Goal: Task Accomplishment & Management: Manage account settings

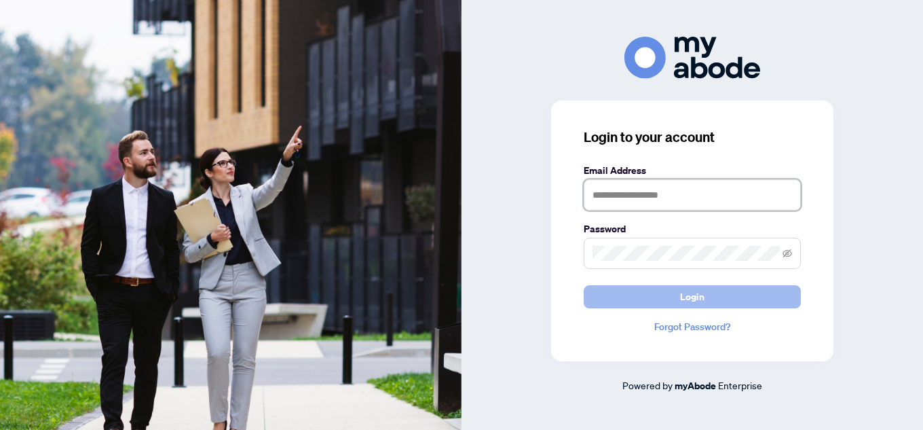
type input "**********"
click at [711, 292] on button "Login" at bounding box center [692, 296] width 217 height 23
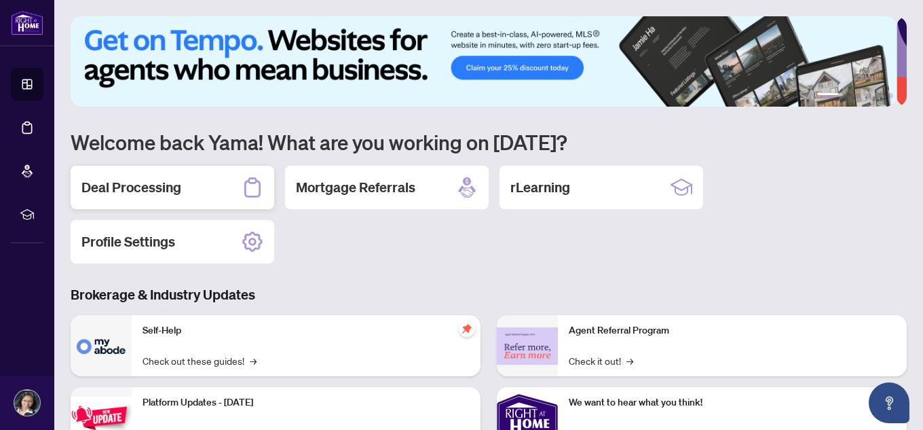
click at [155, 181] on h2 "Deal Processing" at bounding box center [131, 187] width 100 height 19
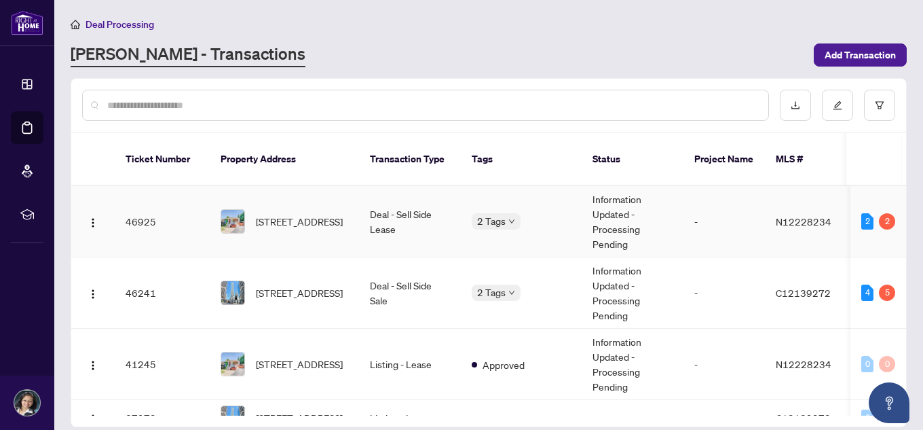
click at [304, 186] on td "[STREET_ADDRESS]" at bounding box center [284, 221] width 149 height 71
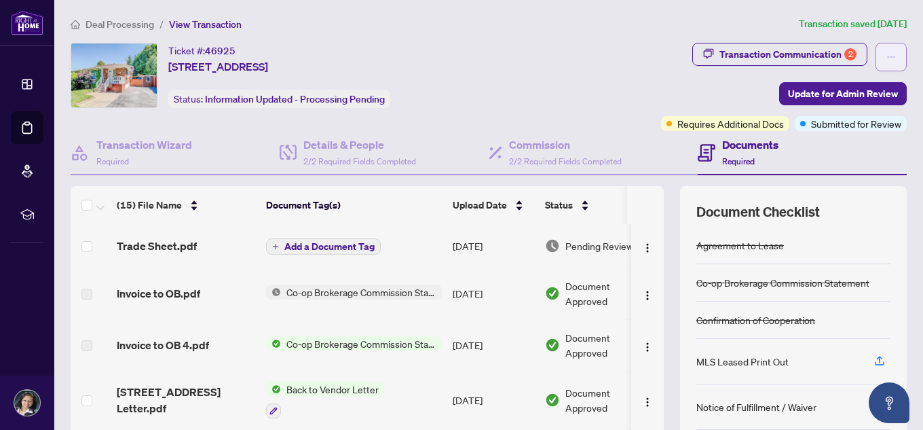
click at [887, 57] on button "button" at bounding box center [890, 57] width 31 height 29
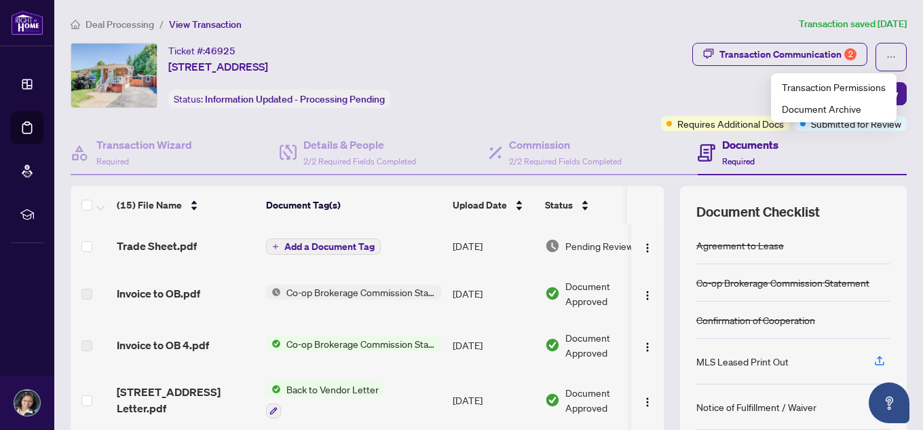
click at [589, 103] on div "Transaction Communication 2 Update for Admin Review Requires Additional Docs Su…" at bounding box center [718, 87] width 379 height 88
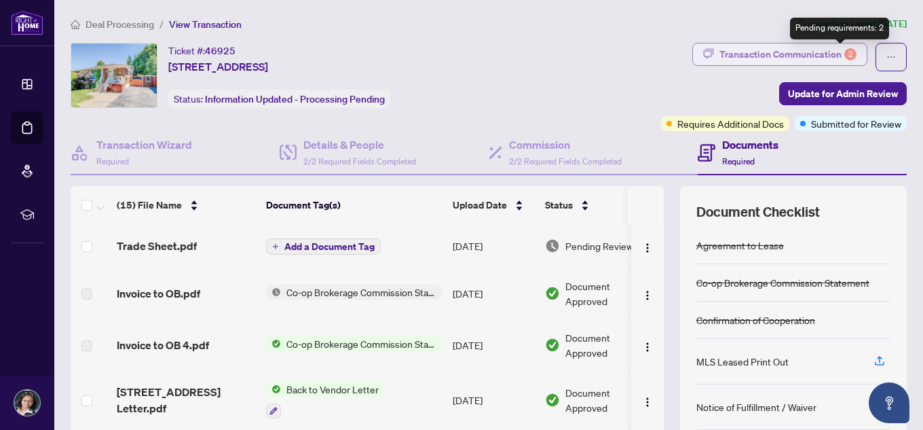
click at [844, 56] on div "2" at bounding box center [850, 54] width 12 height 12
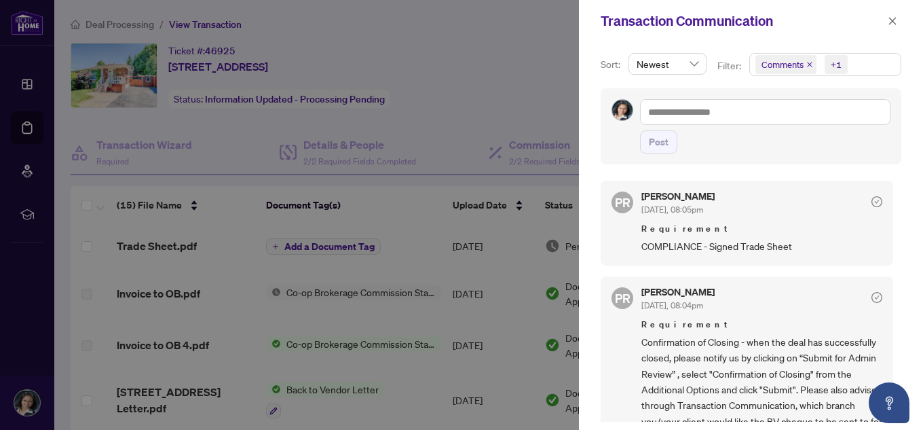
click at [471, 96] on div at bounding box center [461, 215] width 923 height 430
click at [455, 142] on div at bounding box center [461, 215] width 923 height 430
click at [894, 18] on icon "close" at bounding box center [893, 21] width 10 height 10
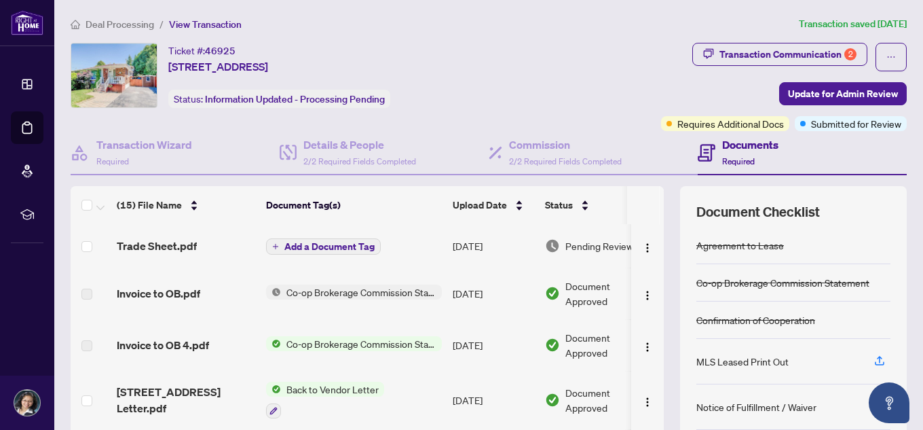
click at [318, 238] on button "Add a Document Tag" at bounding box center [323, 246] width 115 height 16
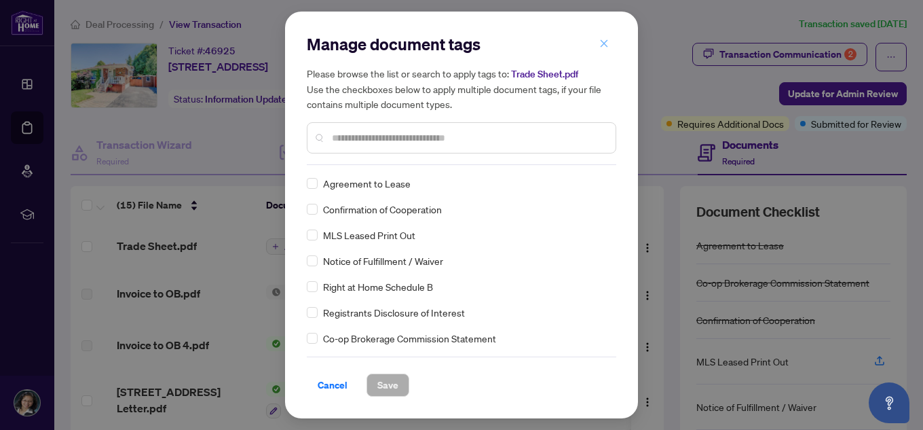
click at [601, 42] on icon "close" at bounding box center [604, 44] width 10 height 10
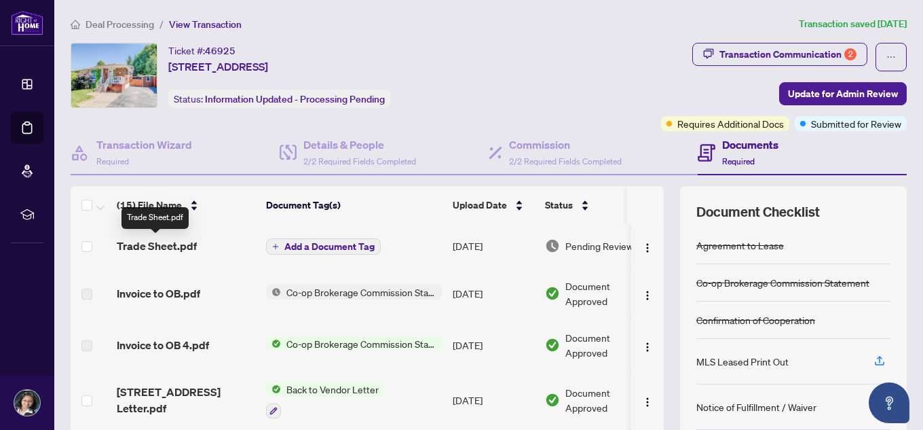
click at [150, 248] on span "Trade Sheet.pdf" at bounding box center [157, 246] width 80 height 16
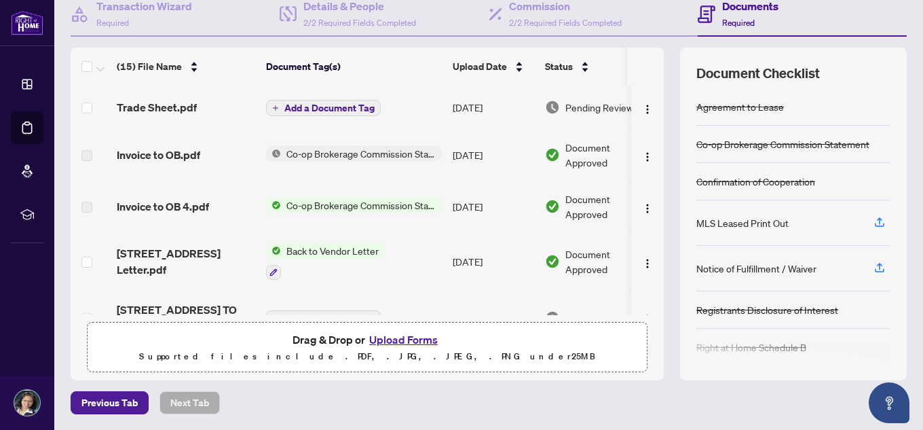
scroll to position [71, 0]
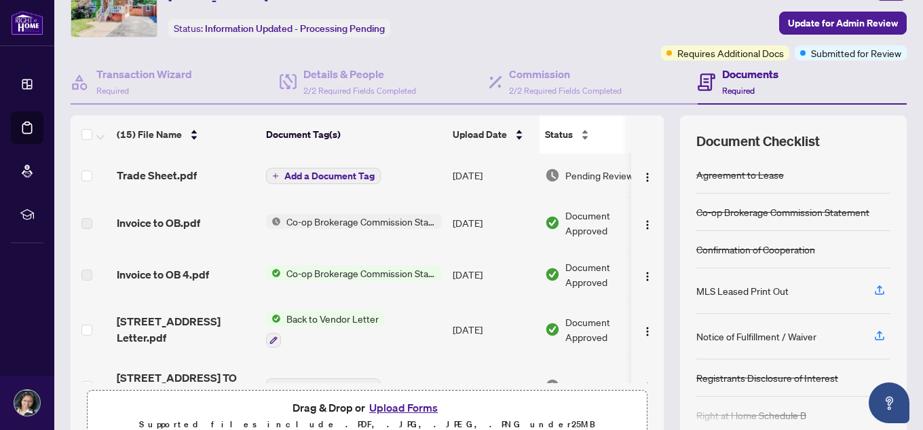
click at [584, 130] on div "Status" at bounding box center [597, 134] width 105 height 15
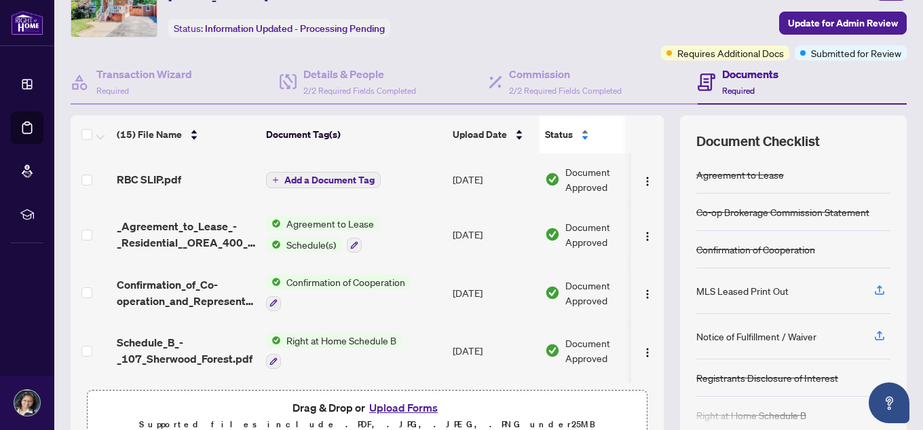
click at [554, 137] on span "Status" at bounding box center [559, 134] width 28 height 15
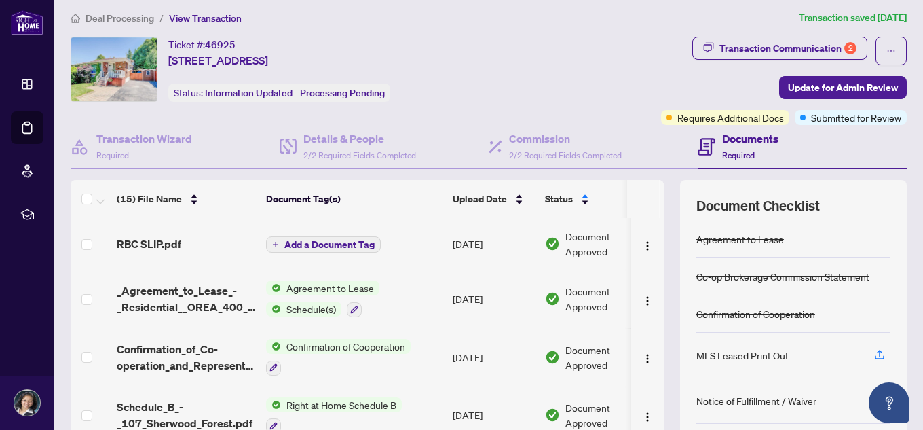
scroll to position [0, 0]
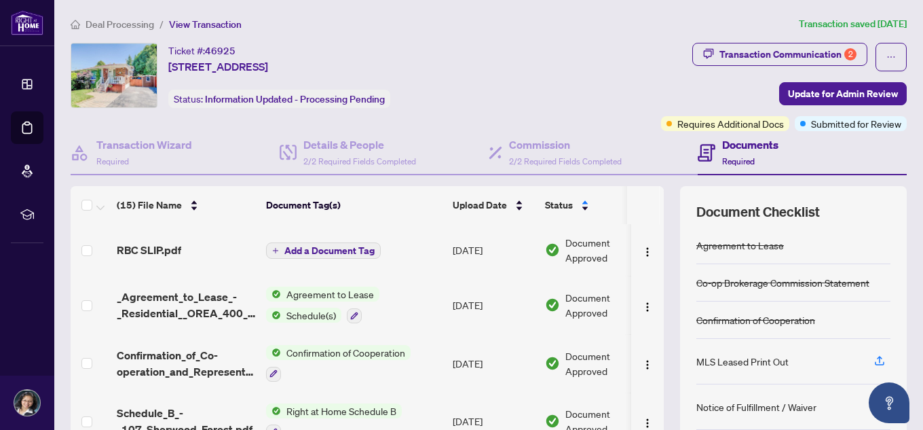
click at [826, 160] on div "Documents Required" at bounding box center [802, 153] width 209 height 44
click at [886, 52] on icon "ellipsis" at bounding box center [891, 57] width 10 height 10
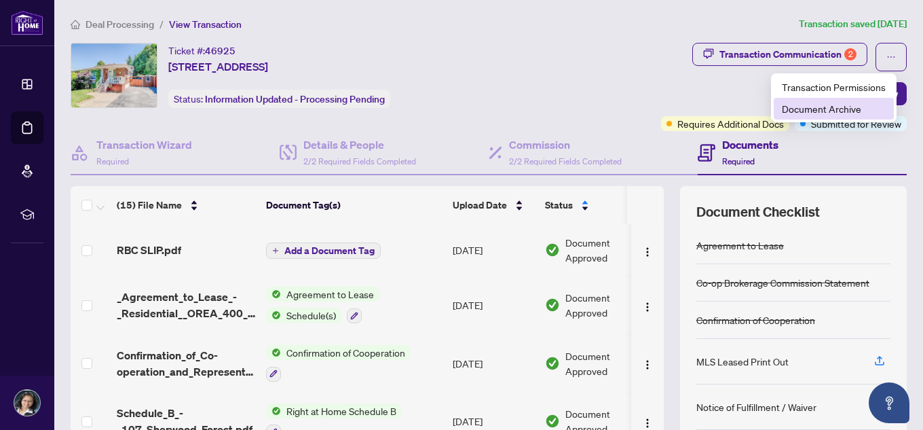
click at [793, 109] on span "Document Archive" at bounding box center [834, 108] width 104 height 15
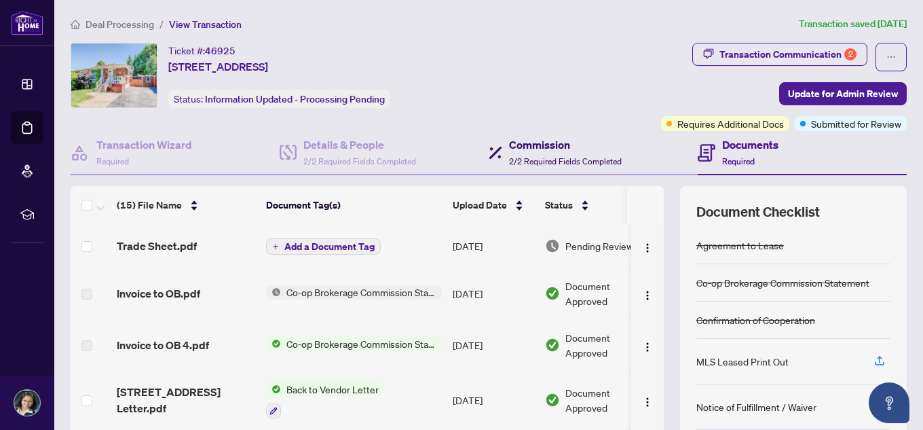
click at [586, 160] on span "2/2 Required Fields Completed" at bounding box center [565, 161] width 113 height 10
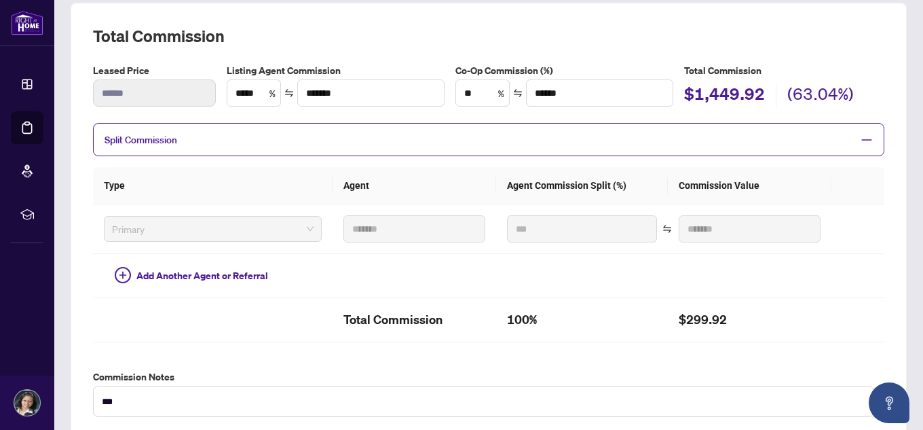
scroll to position [127, 0]
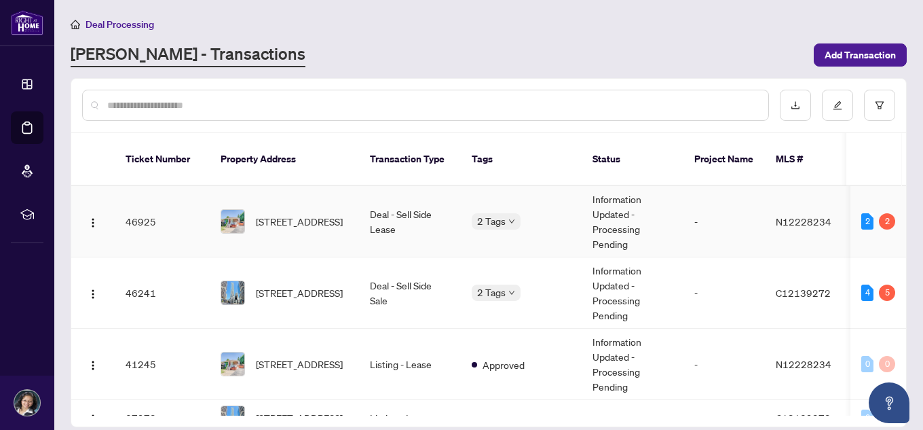
click at [626, 210] on td "Information Updated - Processing Pending" at bounding box center [633, 221] width 102 height 71
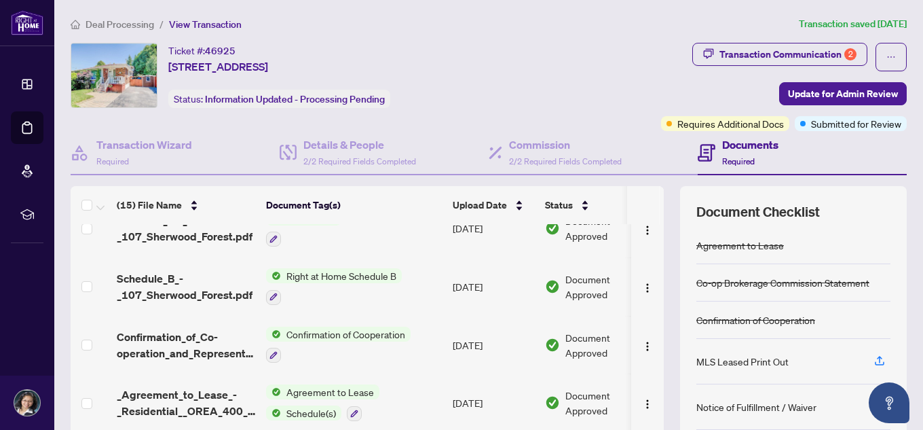
scroll to position [600, 0]
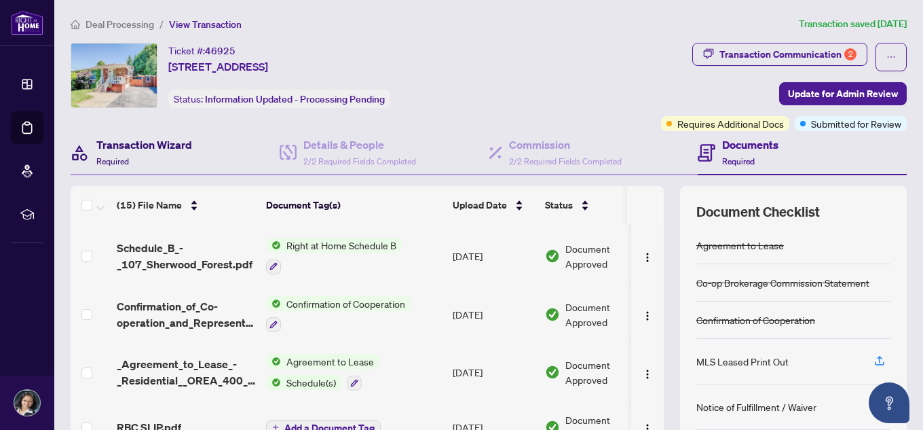
click at [150, 144] on h4 "Transaction Wizard" at bounding box center [144, 144] width 96 height 16
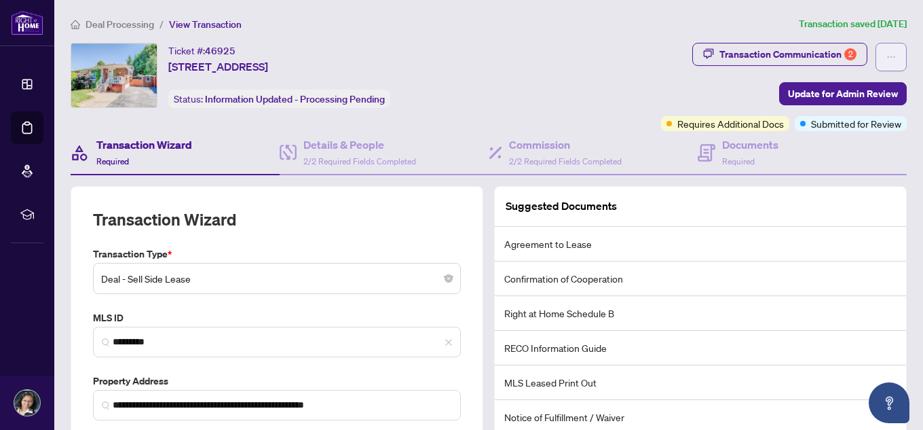
click at [886, 57] on icon "ellipsis" at bounding box center [891, 57] width 10 height 10
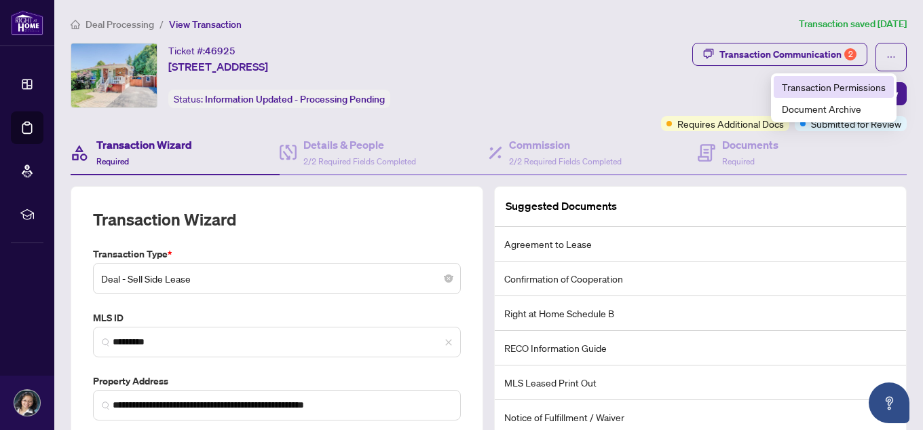
click at [800, 88] on span "Transaction Permissions" at bounding box center [834, 86] width 104 height 15
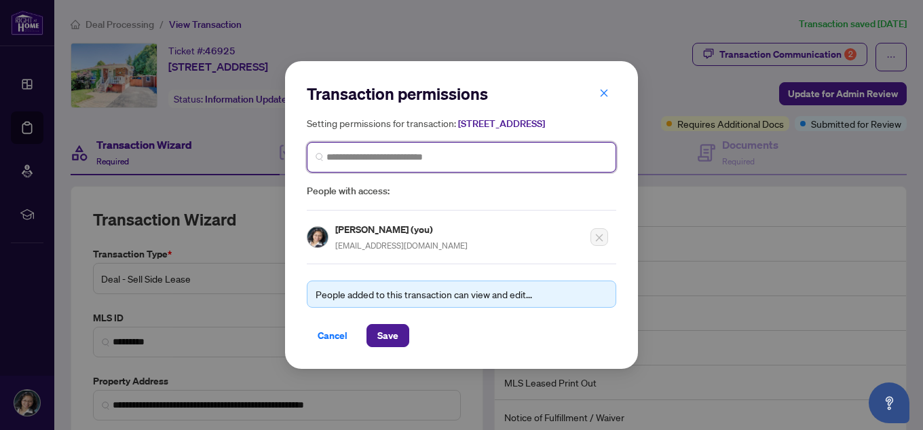
click at [452, 164] on input "search" at bounding box center [466, 157] width 281 height 14
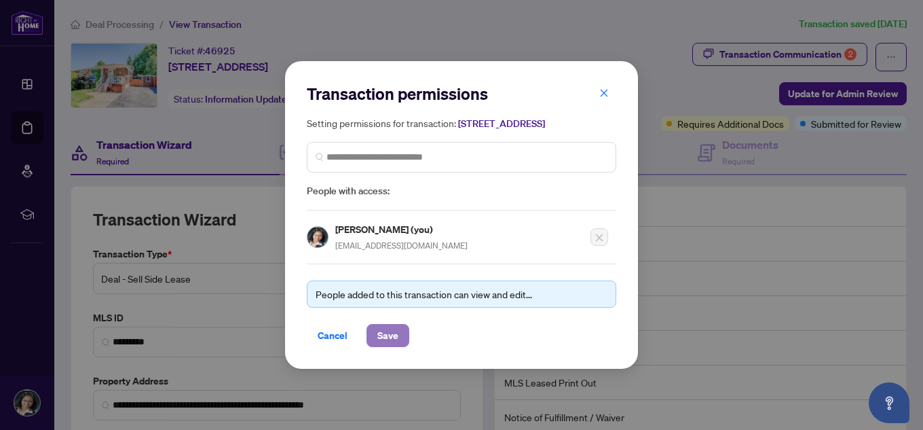
click at [379, 338] on span "Save" at bounding box center [387, 335] width 21 height 22
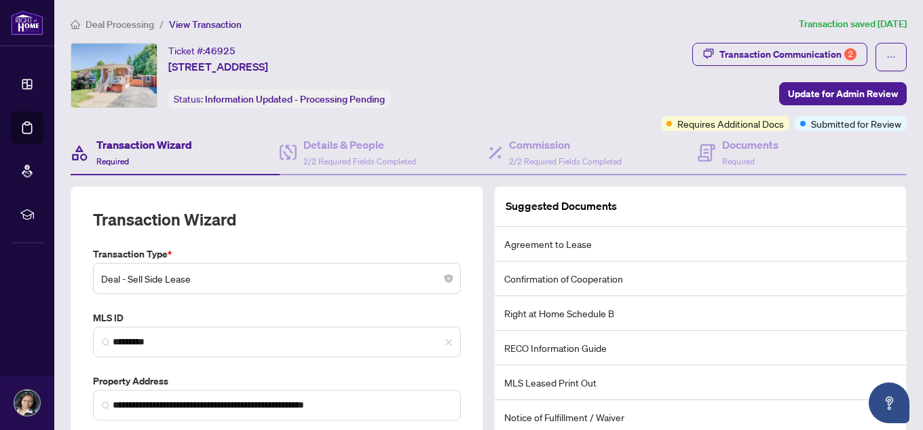
click at [107, 157] on span "Required" at bounding box center [112, 161] width 33 height 10
click at [108, 158] on span "Required" at bounding box center [112, 161] width 33 height 10
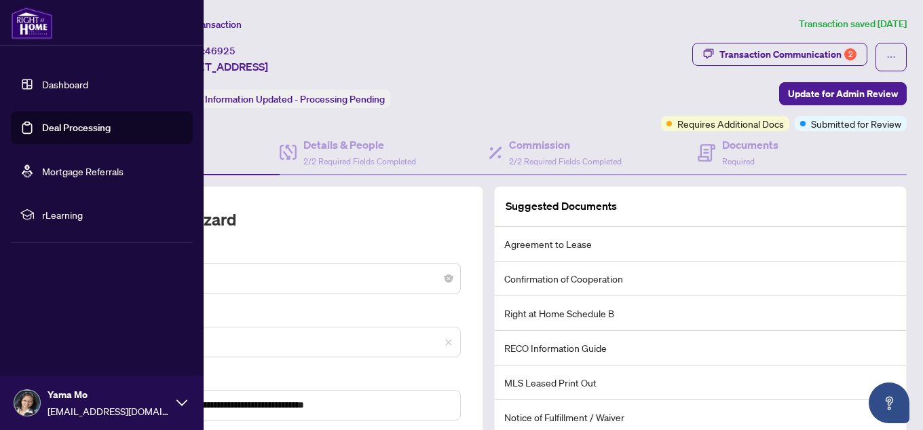
click at [49, 86] on link "Dashboard" at bounding box center [65, 84] width 46 height 12
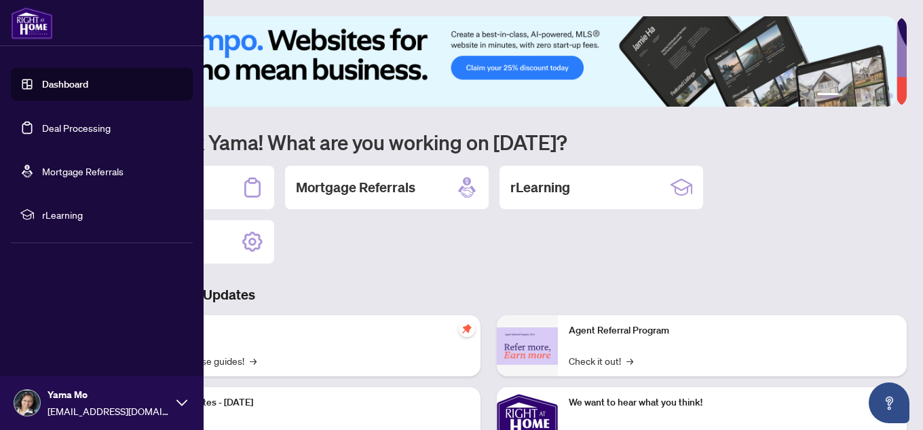
click at [79, 127] on link "Deal Processing" at bounding box center [76, 127] width 69 height 12
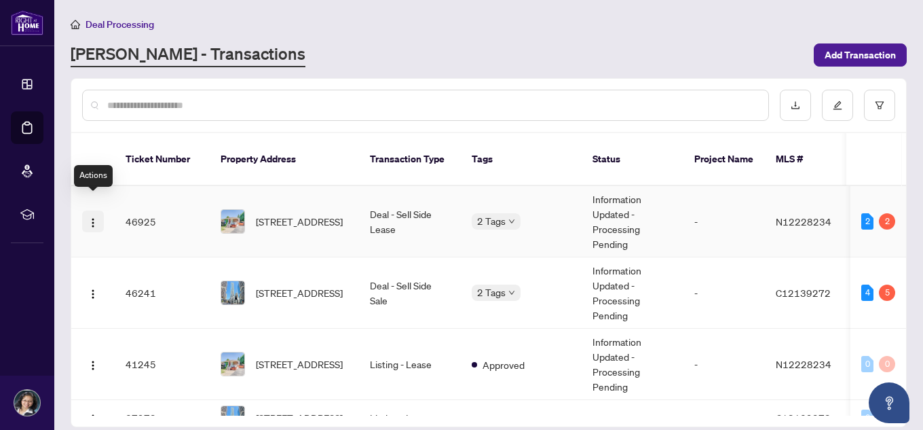
click at [91, 217] on img "button" at bounding box center [93, 222] width 11 height 11
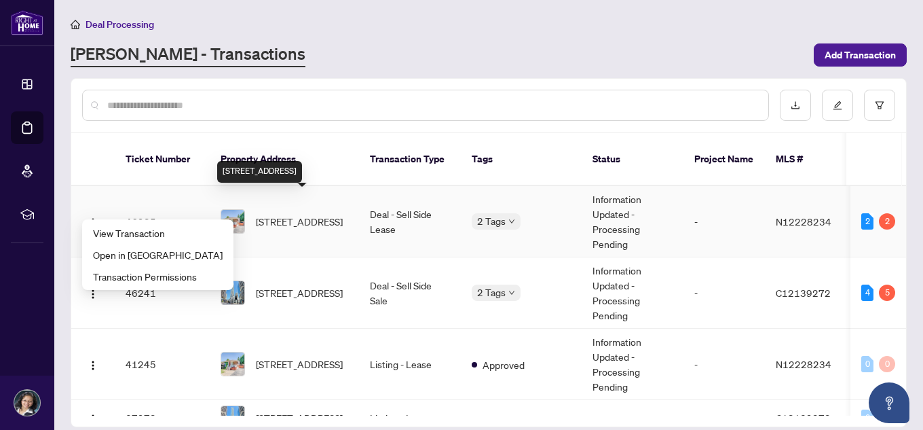
click at [303, 214] on span "[STREET_ADDRESS]" at bounding box center [299, 221] width 87 height 15
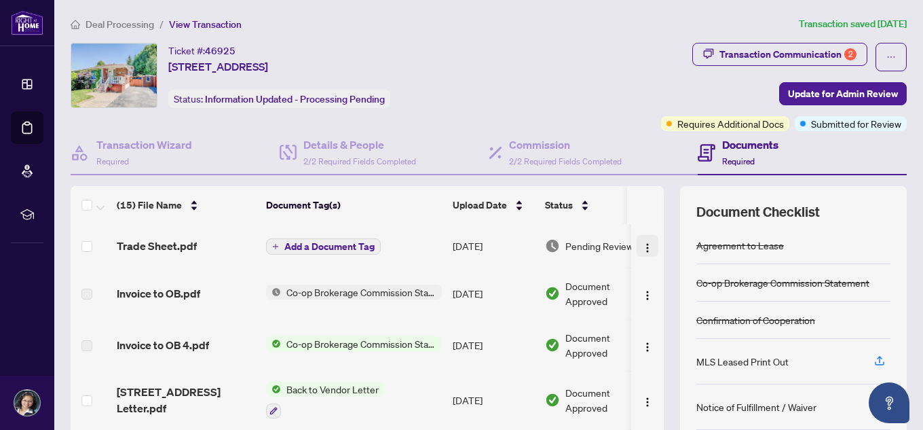
click at [642, 246] on img "button" at bounding box center [647, 247] width 11 height 11
click at [635, 134] on div "Commission 2/2 Required Fields Completed" at bounding box center [593, 153] width 209 height 44
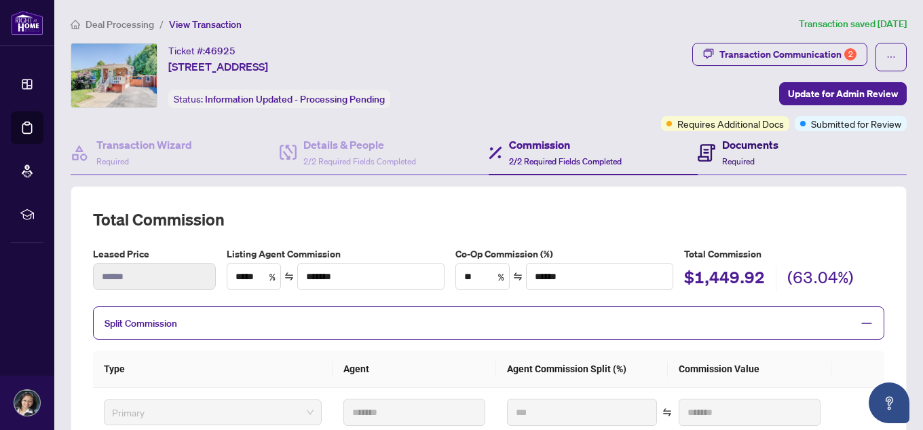
click at [730, 141] on h4 "Documents" at bounding box center [750, 144] width 56 height 16
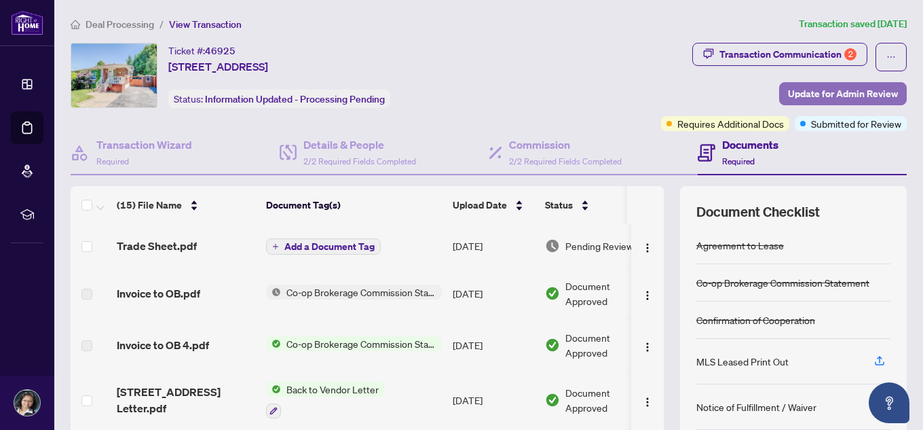
click at [810, 95] on span "Update for Admin Review" at bounding box center [843, 94] width 110 height 22
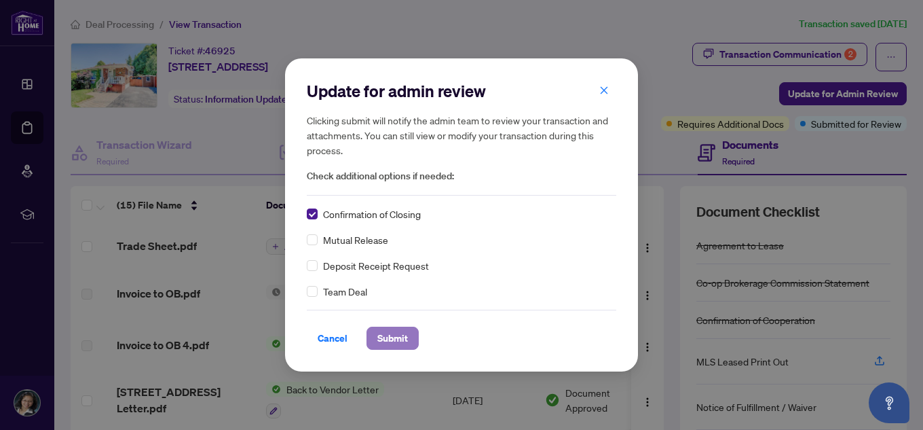
click at [392, 336] on span "Submit" at bounding box center [392, 338] width 31 height 22
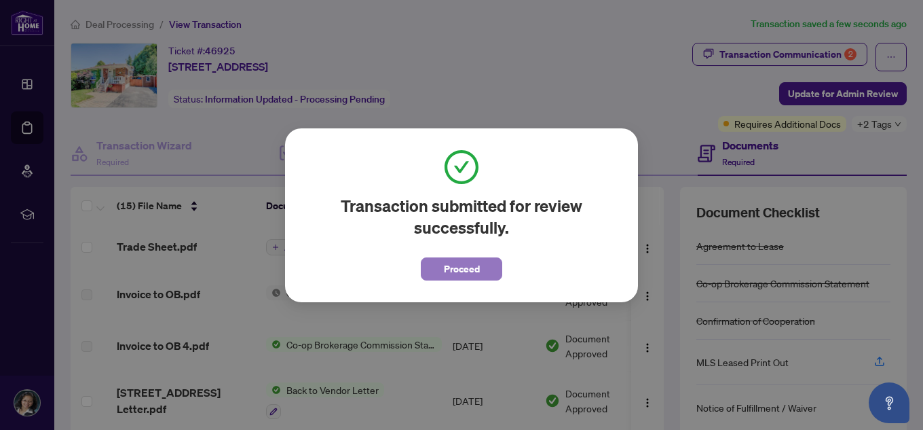
click at [451, 265] on span "Proceed" at bounding box center [462, 269] width 36 height 22
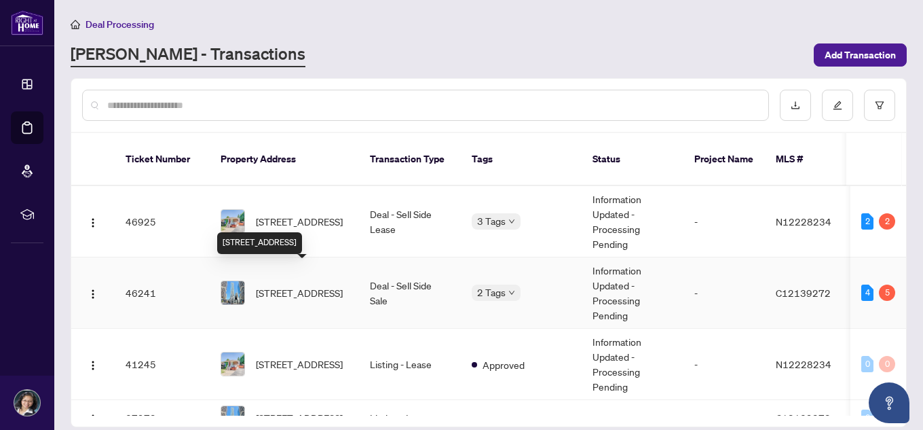
click at [287, 285] on span "[STREET_ADDRESS]" at bounding box center [299, 292] width 87 height 15
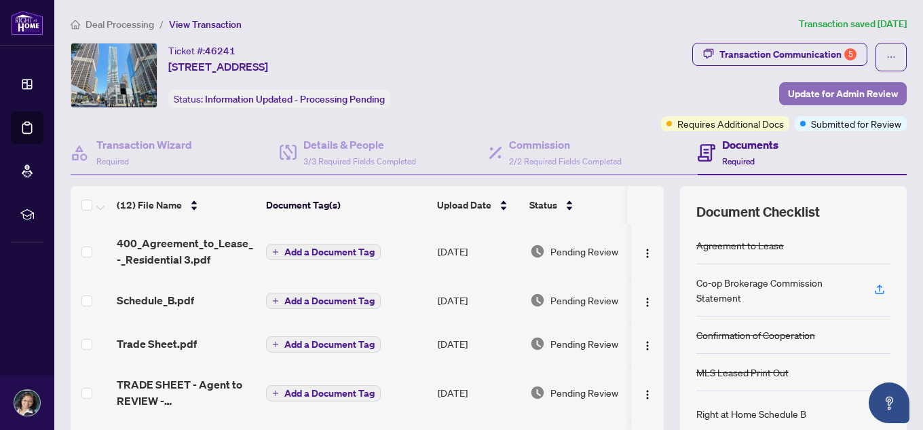
click at [849, 93] on span "Update for Admin Review" at bounding box center [843, 94] width 110 height 22
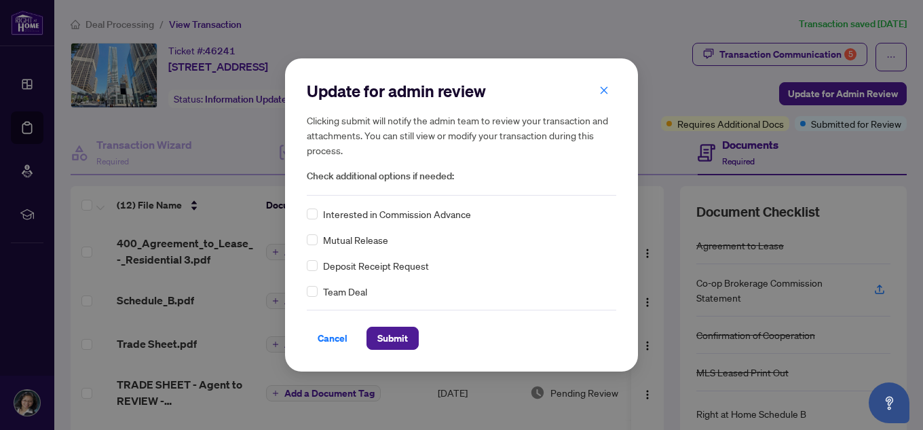
click at [827, 88] on div "Update for admin review Clicking submit will notify the admin team to review yo…" at bounding box center [461, 215] width 923 height 430
click at [605, 92] on icon "close" at bounding box center [604, 89] width 7 height 7
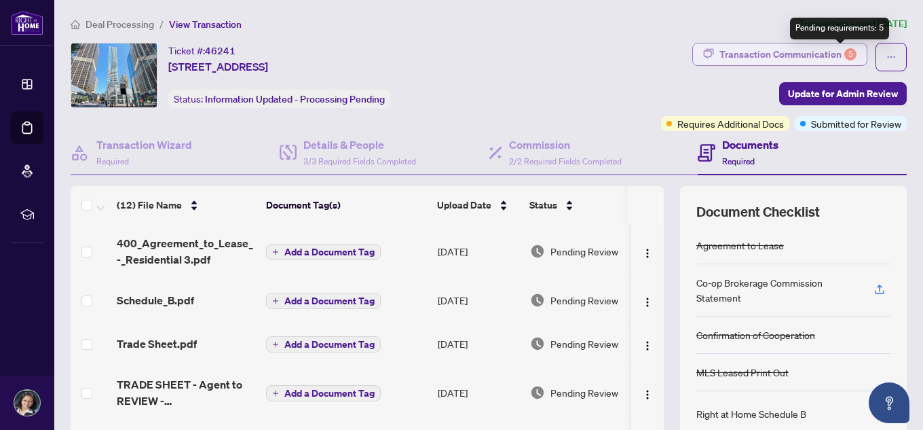
click at [844, 50] on div "5" at bounding box center [850, 54] width 12 height 12
type textarea "**********"
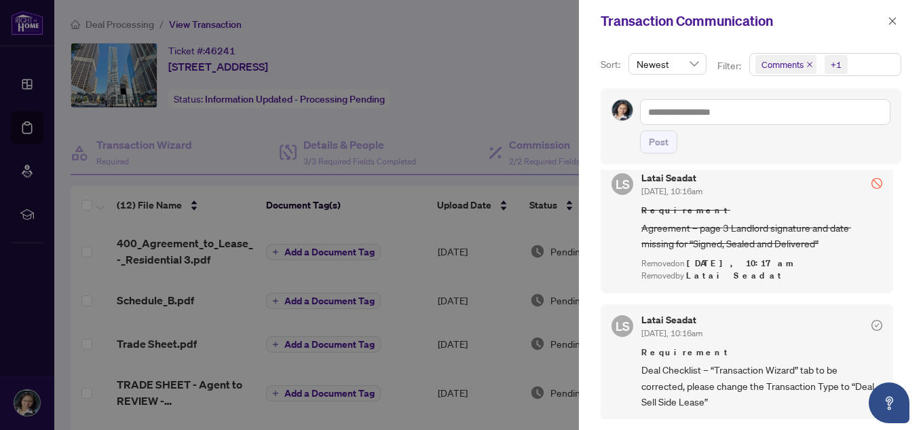
scroll to position [475, 0]
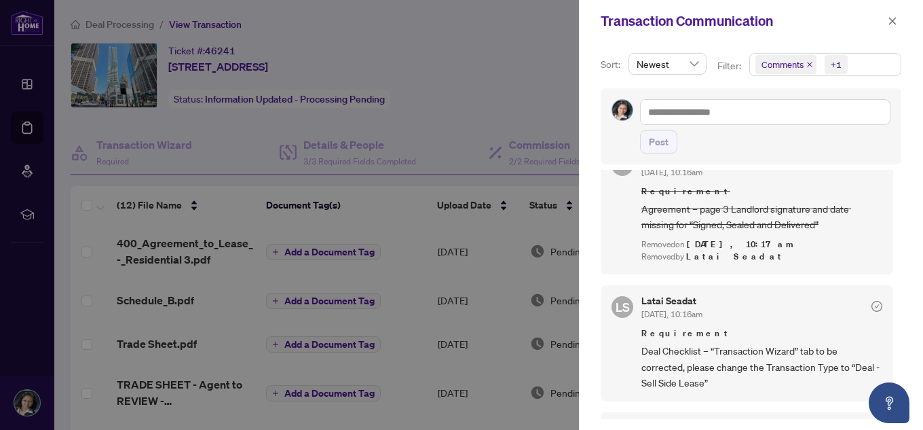
click at [490, 76] on div at bounding box center [461, 215] width 923 height 430
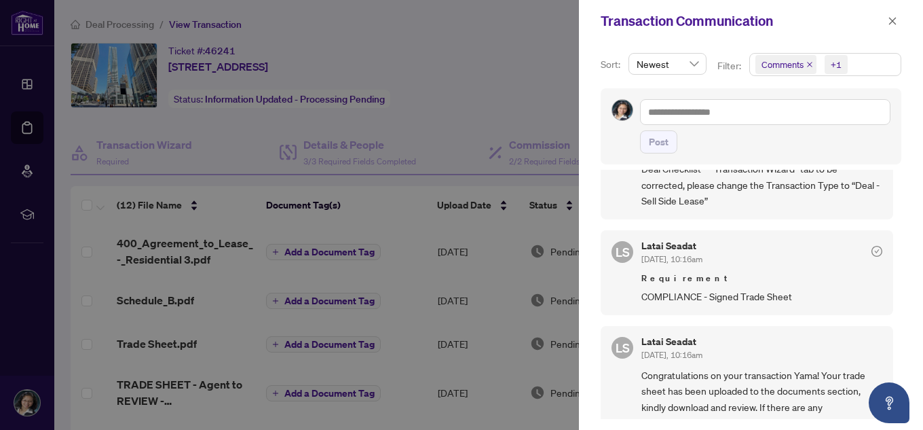
scroll to position [679, 0]
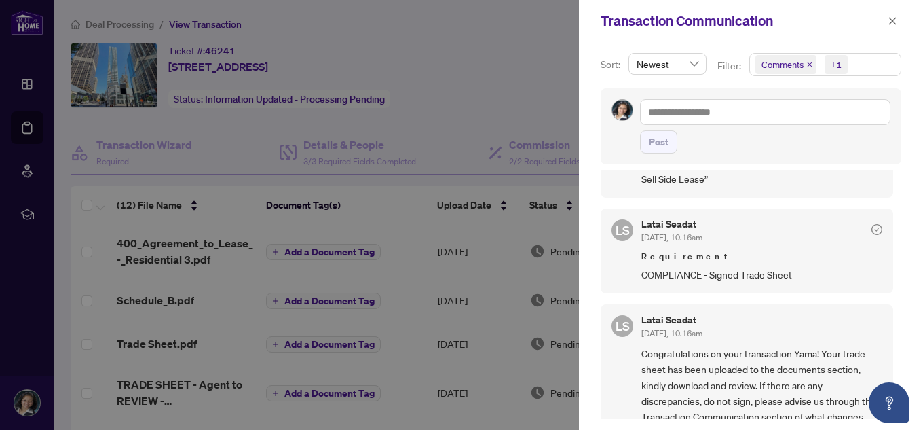
click at [537, 33] on div at bounding box center [461, 215] width 923 height 430
click at [896, 17] on button "button" at bounding box center [893, 21] width 18 height 16
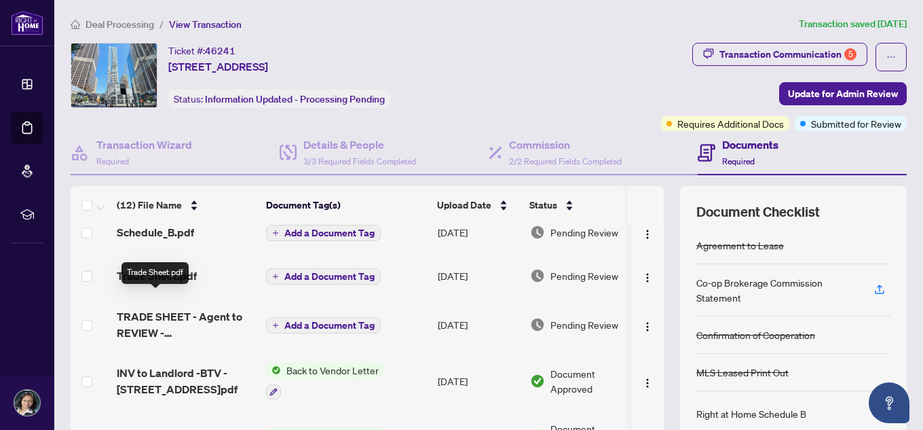
scroll to position [0, 0]
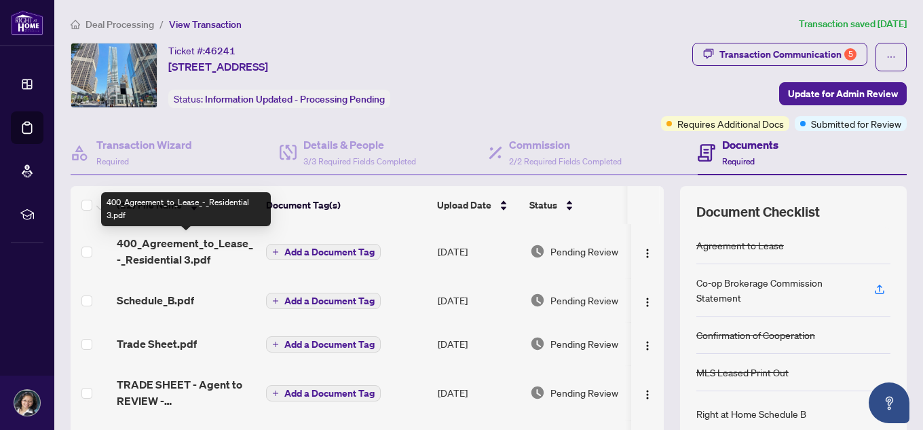
click at [187, 248] on span "400_Agreement_to_Lease_-_Residential 3.pdf" at bounding box center [186, 251] width 138 height 33
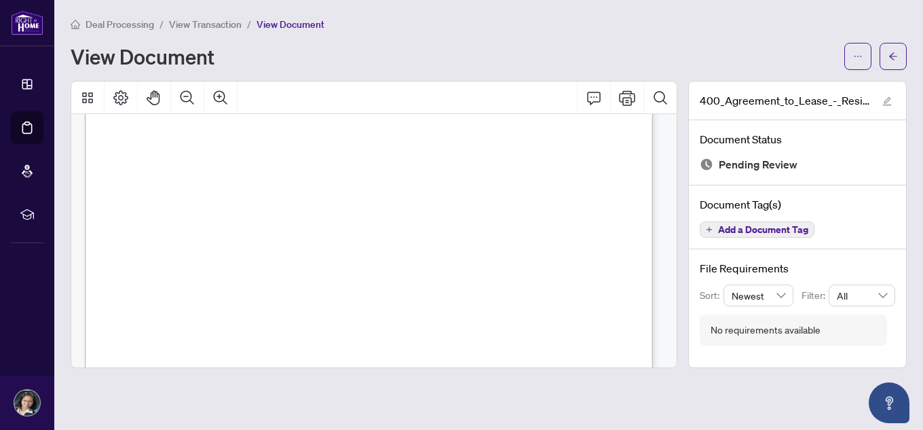
scroll to position [1629, 0]
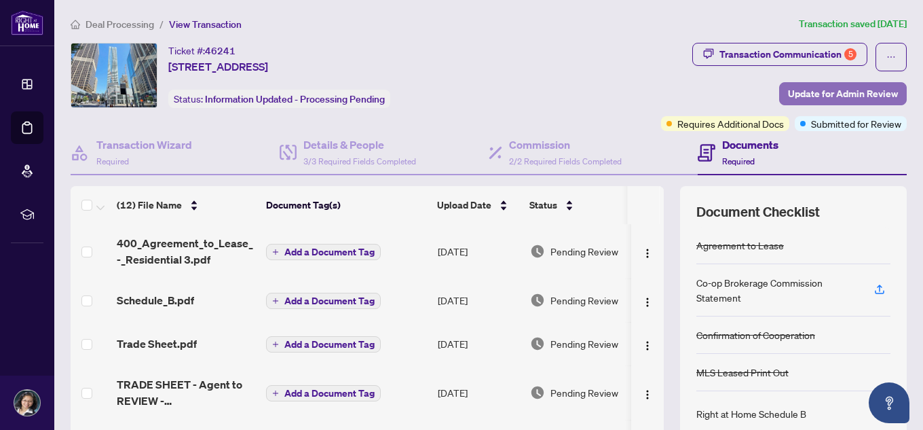
click at [788, 93] on span "Update for Admin Review" at bounding box center [843, 94] width 110 height 22
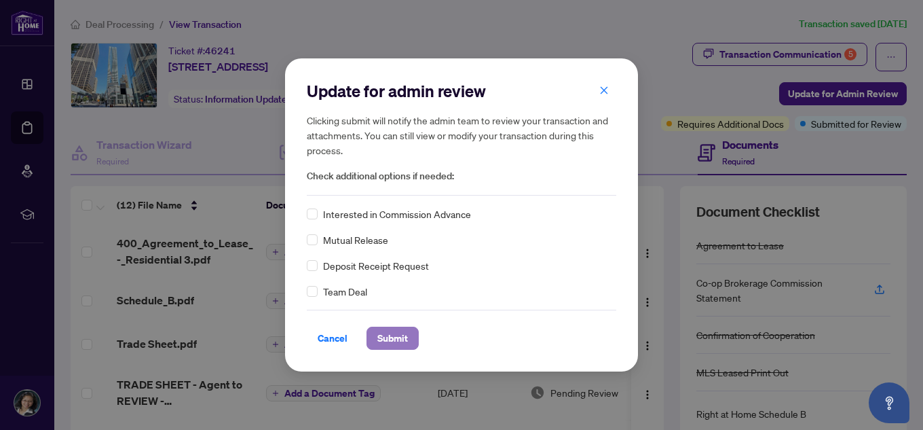
click at [388, 337] on span "Submit" at bounding box center [392, 338] width 31 height 22
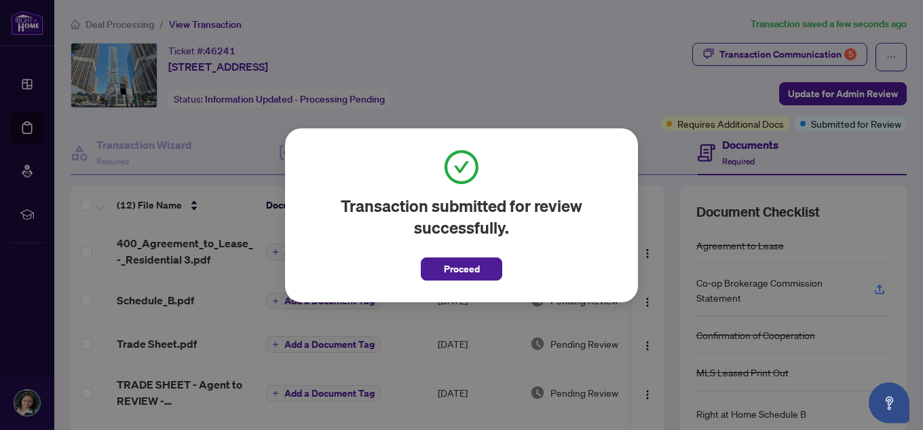
click at [449, 273] on span "Proceed" at bounding box center [462, 269] width 36 height 22
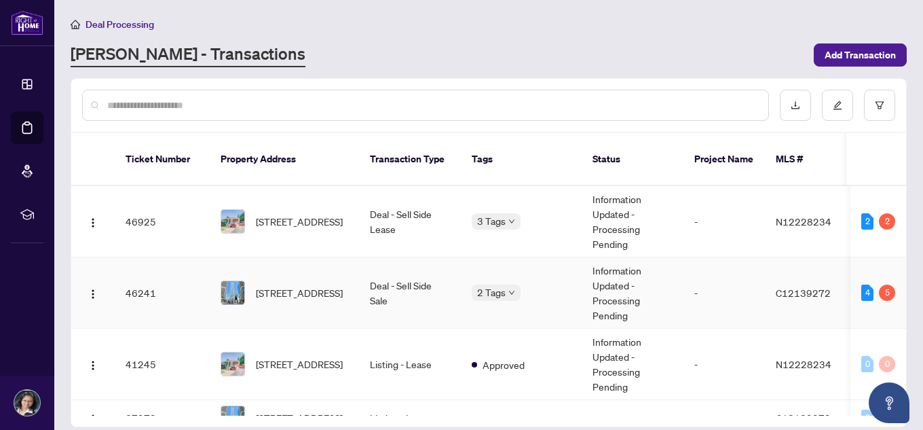
click at [408, 271] on td "Deal - Sell Side Sale" at bounding box center [410, 292] width 102 height 71
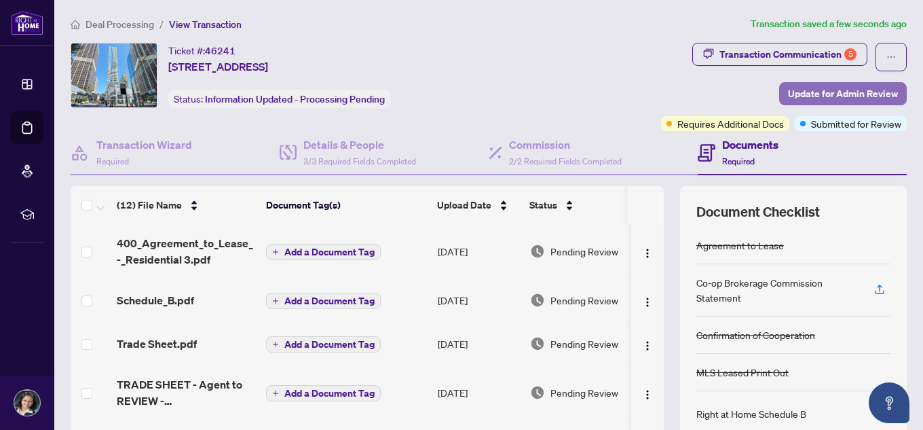
click at [812, 94] on span "Update for Admin Review" at bounding box center [843, 94] width 110 height 22
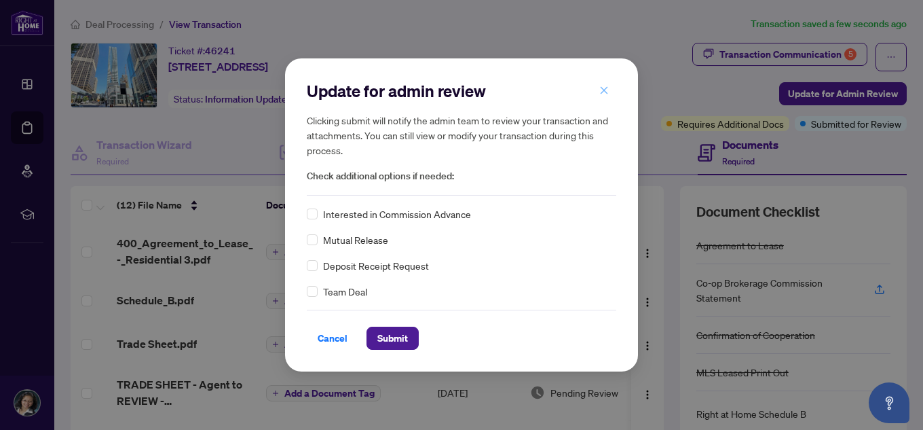
click at [605, 94] on icon "close" at bounding box center [604, 91] width 10 height 10
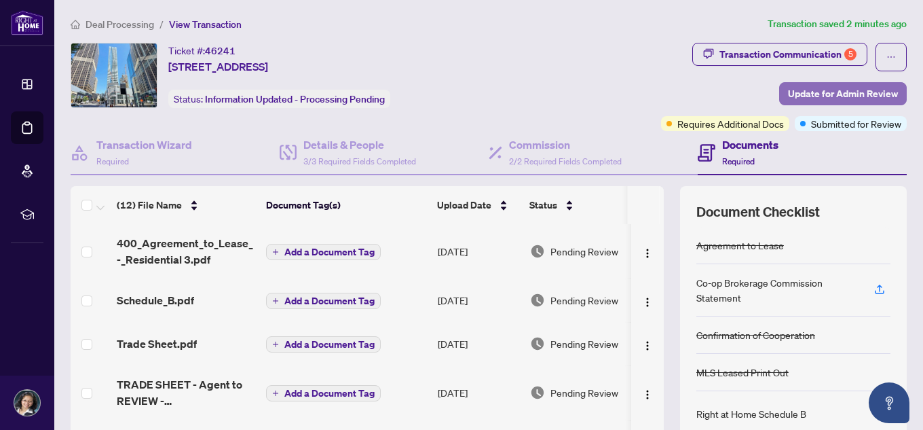
click at [850, 92] on span "Update for Admin Review" at bounding box center [843, 94] width 110 height 22
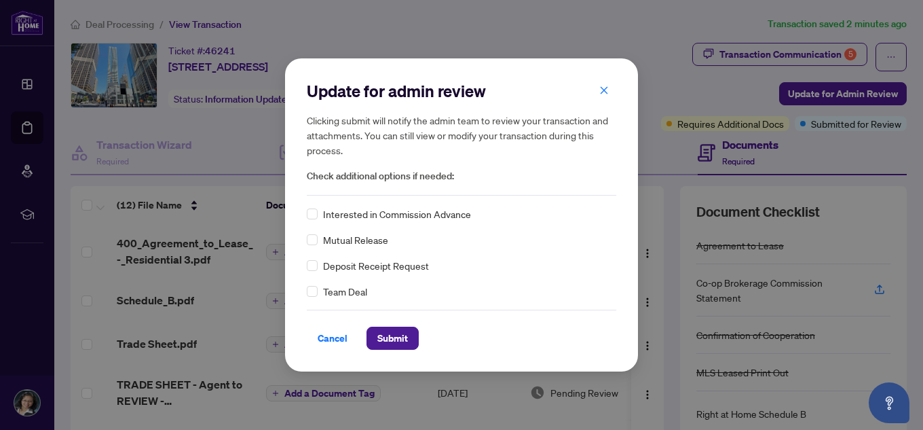
click at [400, 174] on span "Check additional options if needed:" at bounding box center [461, 176] width 309 height 16
click at [545, 204] on div "Update for admin review Clicking submit will notify the admin team to review yo…" at bounding box center [461, 214] width 309 height 269
click at [606, 86] on icon "close" at bounding box center [604, 91] width 10 height 10
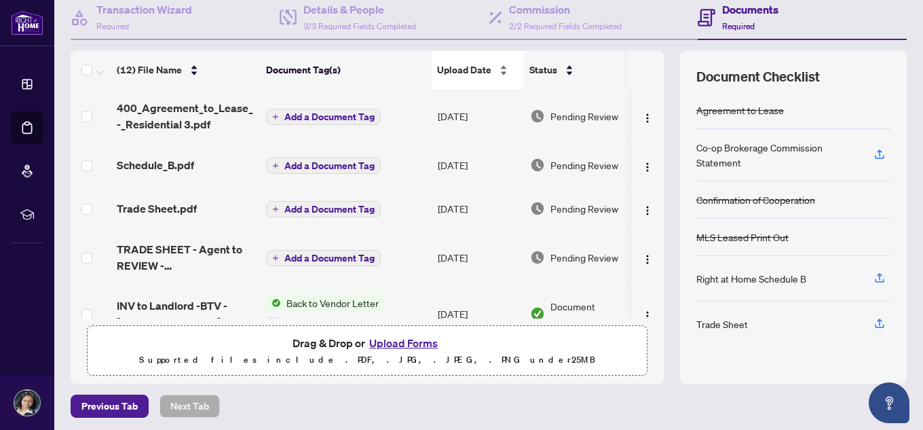
scroll to position [138, 0]
